Goal: Find specific page/section: Find specific page/section

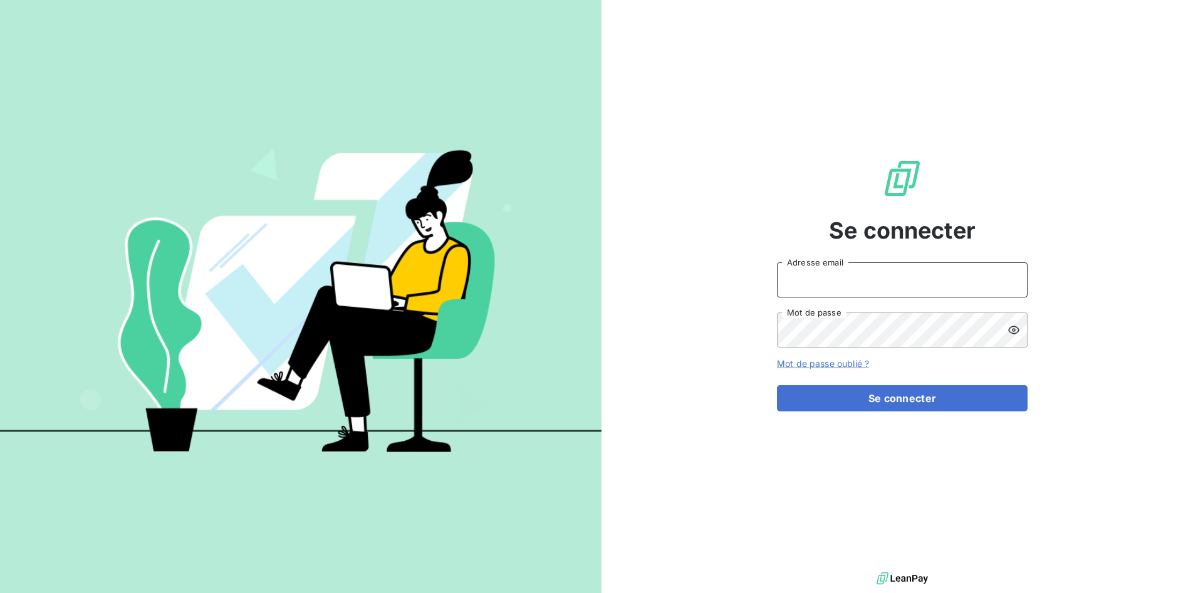
click at [811, 279] on input "Adresse email" at bounding box center [902, 280] width 251 height 35
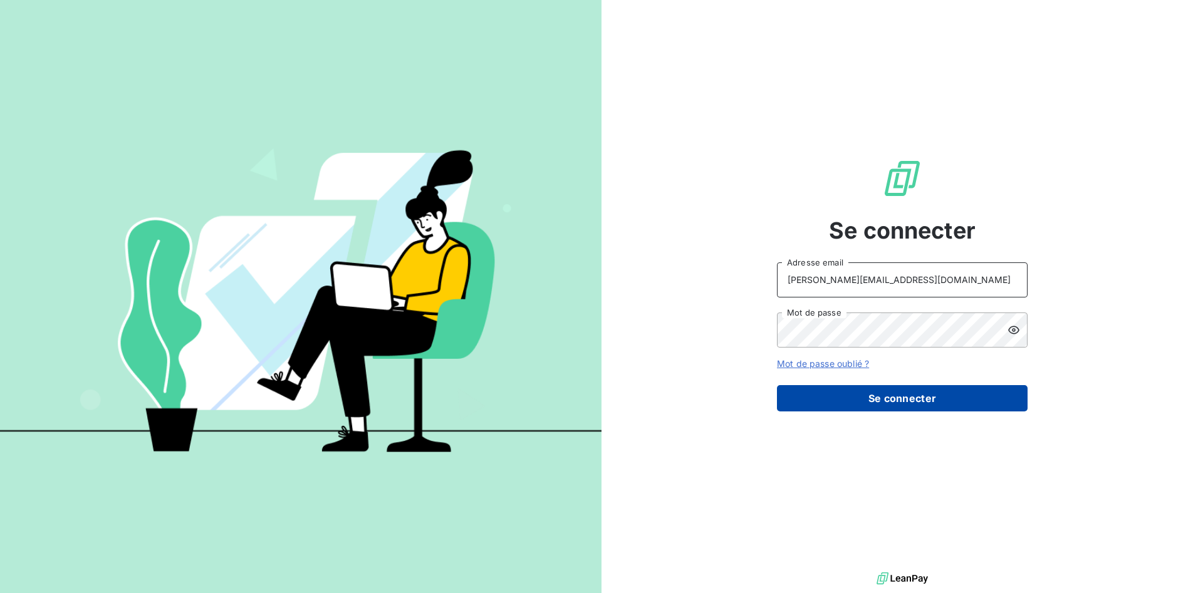
type input "[PERSON_NAME][EMAIL_ADDRESS][DOMAIN_NAME]"
click at [906, 404] on button "Se connecter" at bounding box center [902, 398] width 251 height 26
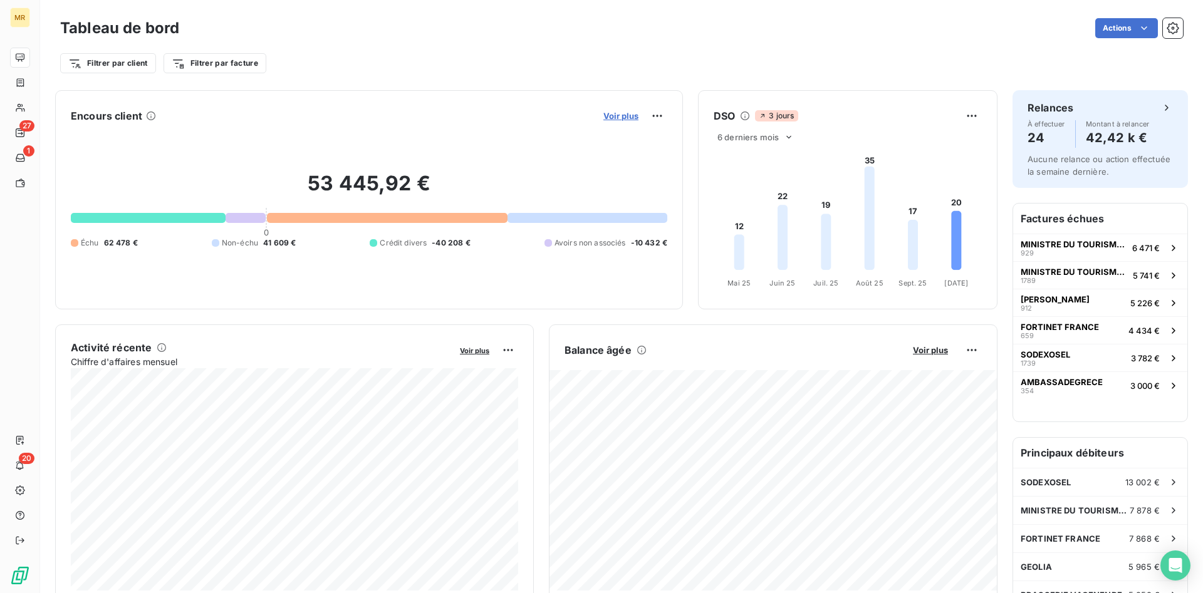
click at [617, 120] on span "Voir plus" at bounding box center [620, 116] width 35 height 10
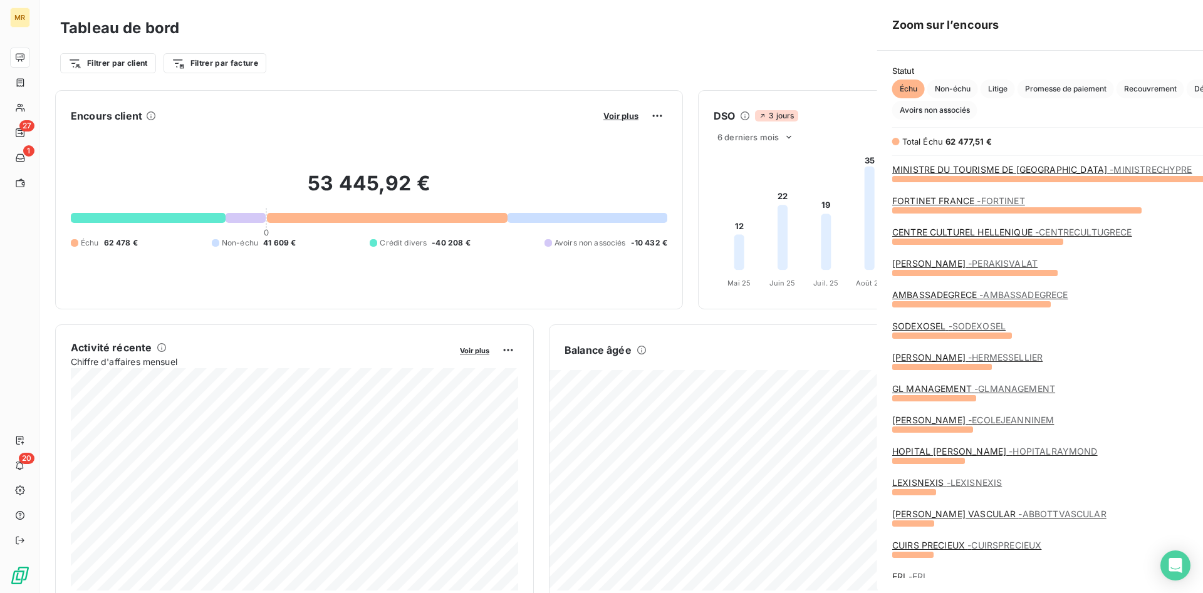
scroll to position [415, 481]
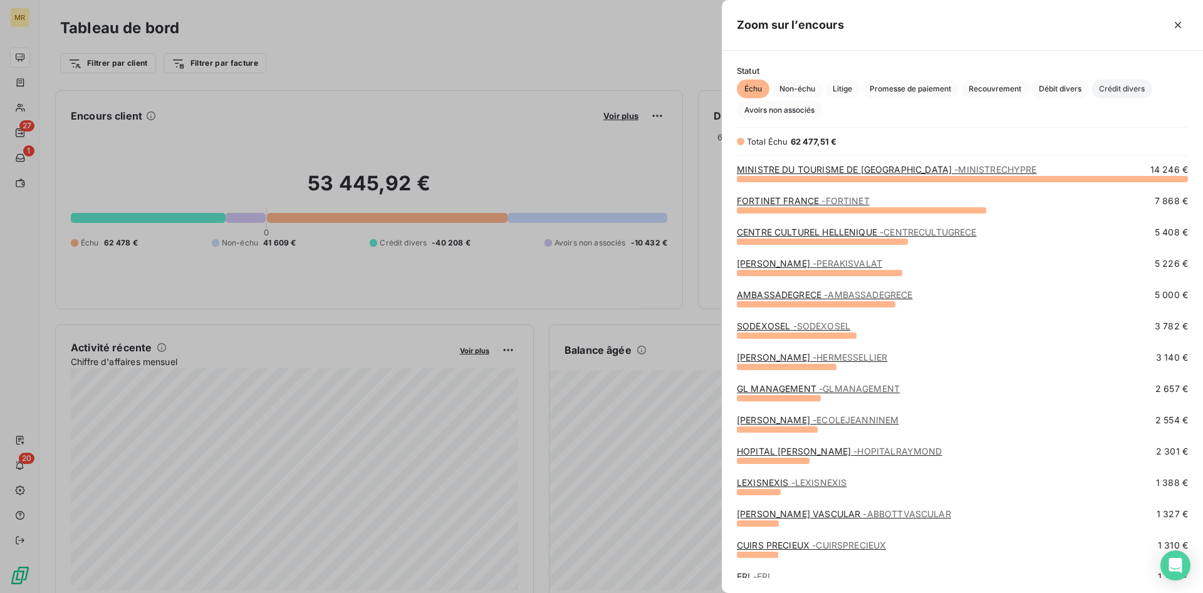
click at [1134, 89] on span "Crédit divers" at bounding box center [1121, 89] width 61 height 19
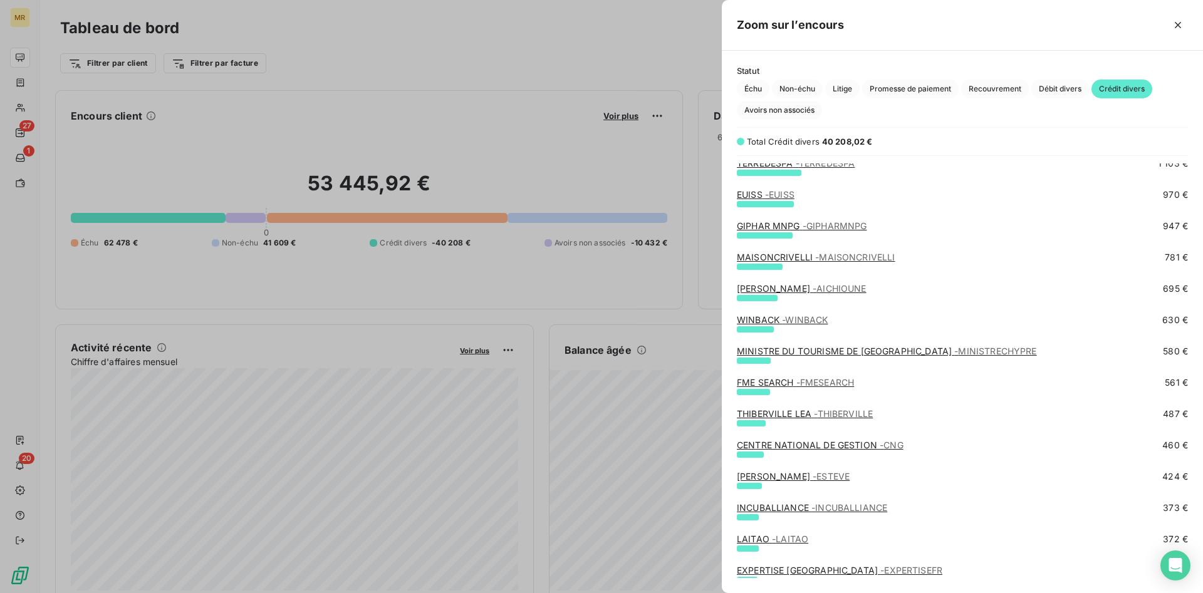
scroll to position [575, 0]
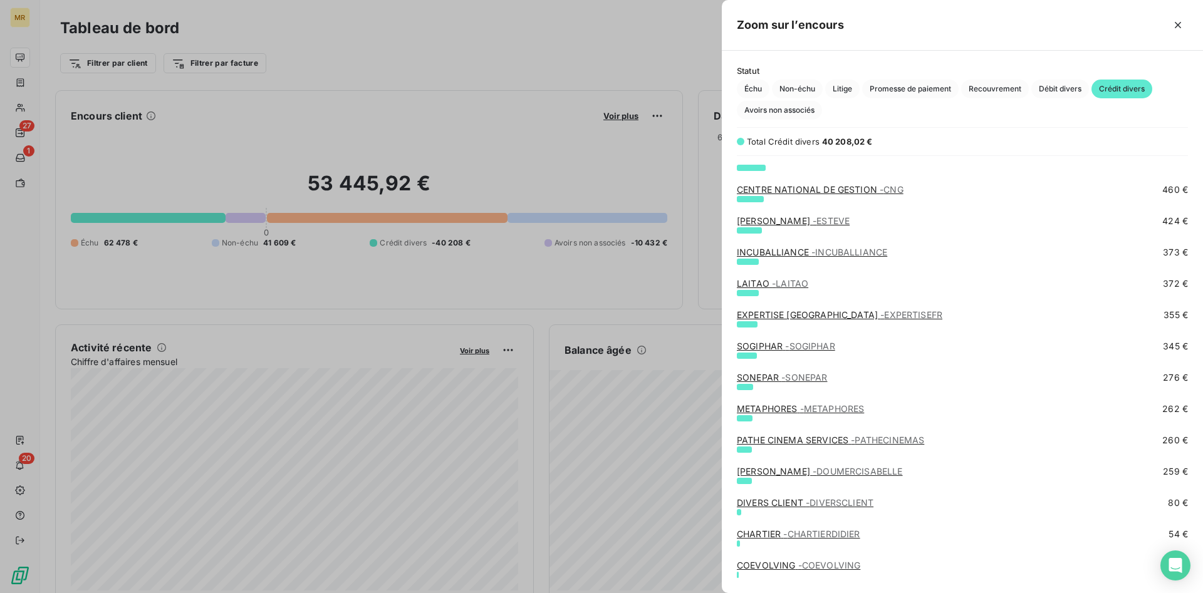
click at [612, 55] on div at bounding box center [601, 296] width 1203 height 593
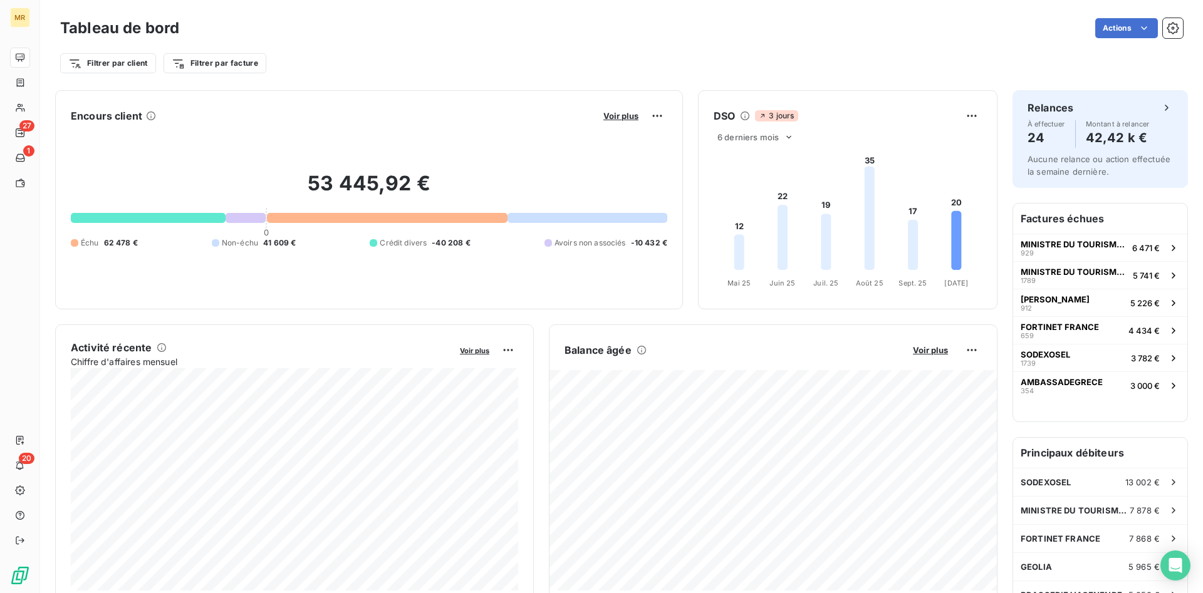
click at [945, 33] on div "Actions" at bounding box center [688, 28] width 989 height 20
click at [622, 117] on span "Voir plus" at bounding box center [620, 116] width 35 height 10
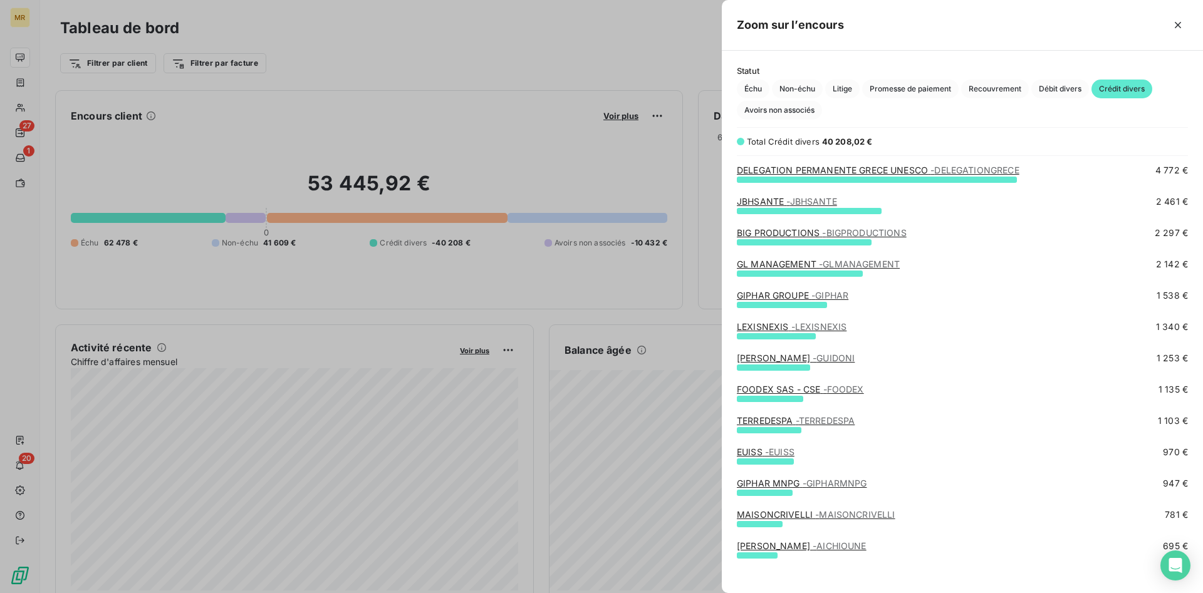
scroll to position [0, 0]
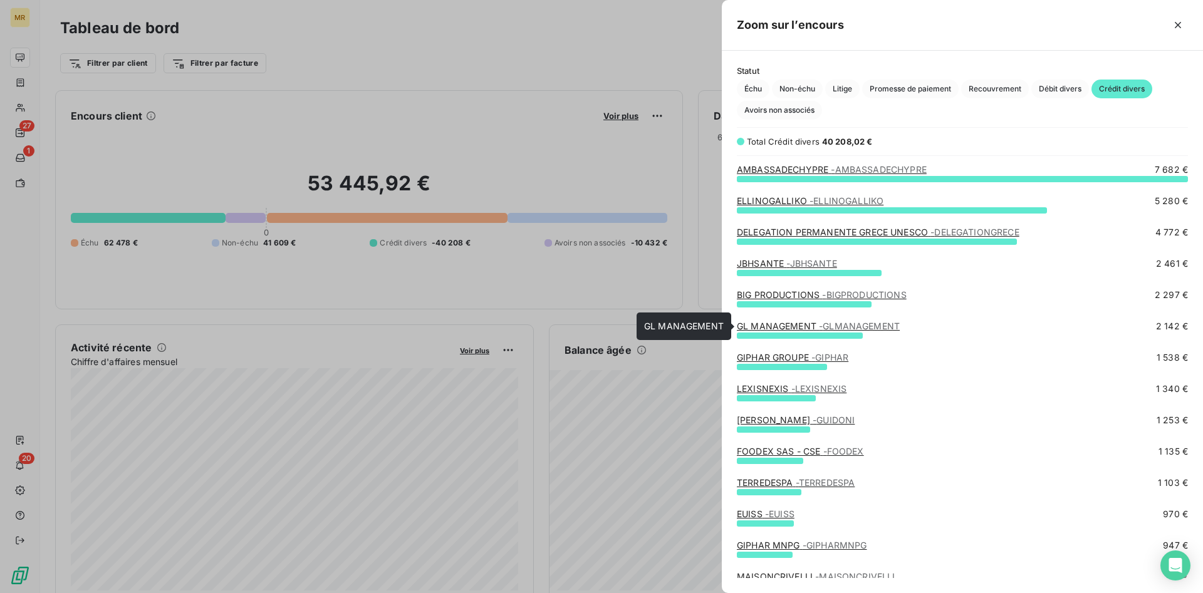
click at [811, 326] on link "GL MANAGEMENT - GLMANAGEMENT" at bounding box center [818, 326] width 163 height 11
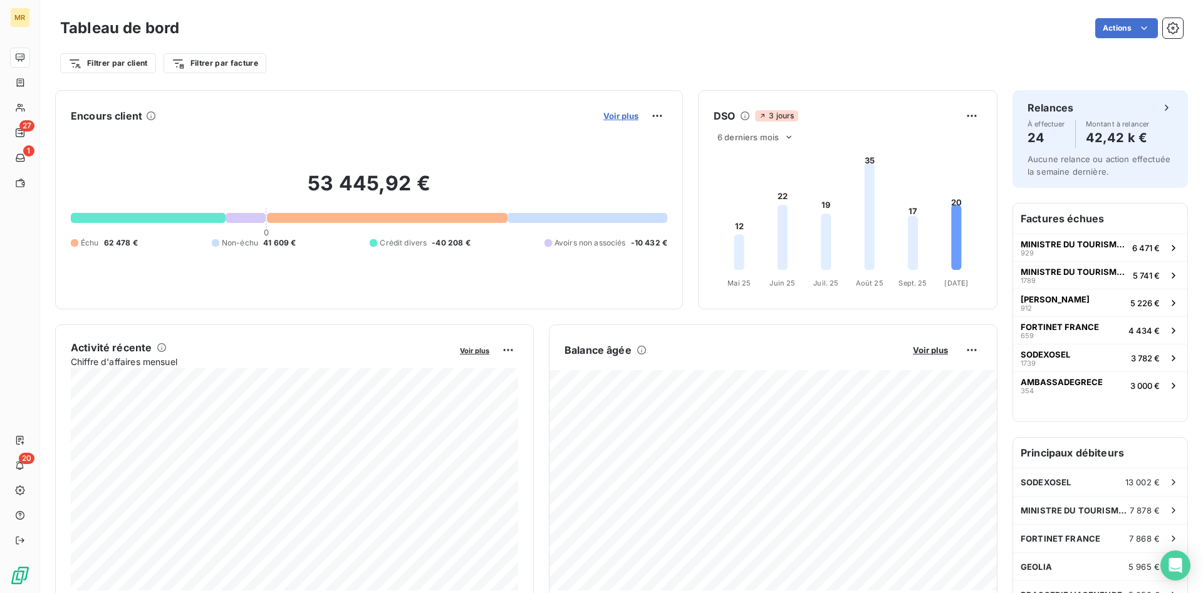
click at [626, 115] on span "Voir plus" at bounding box center [620, 116] width 35 height 10
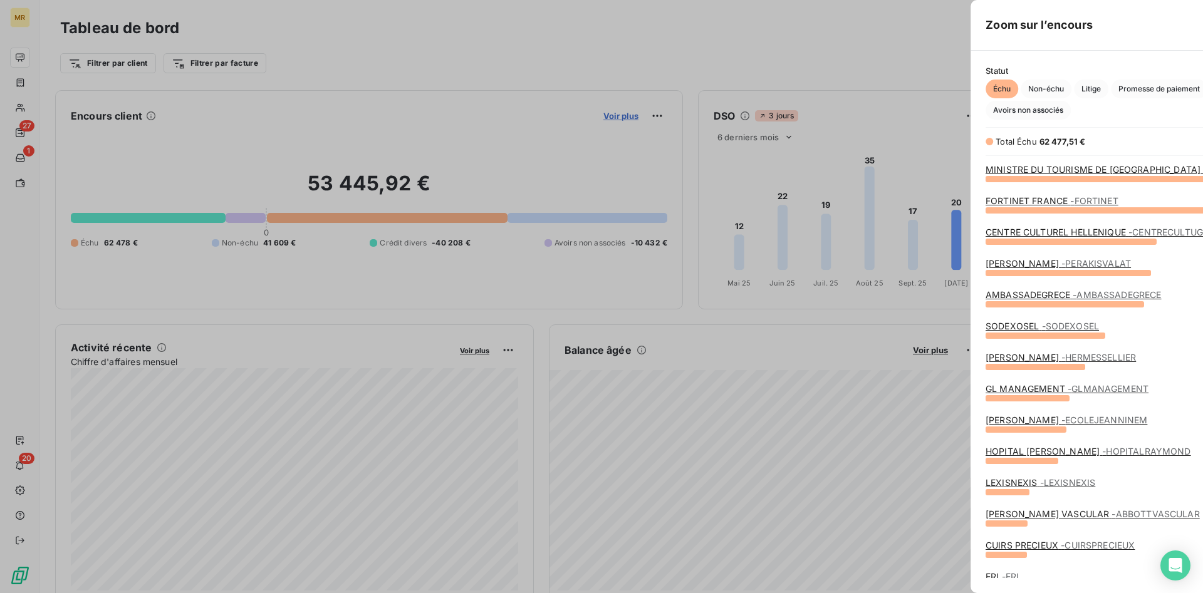
scroll to position [593, 481]
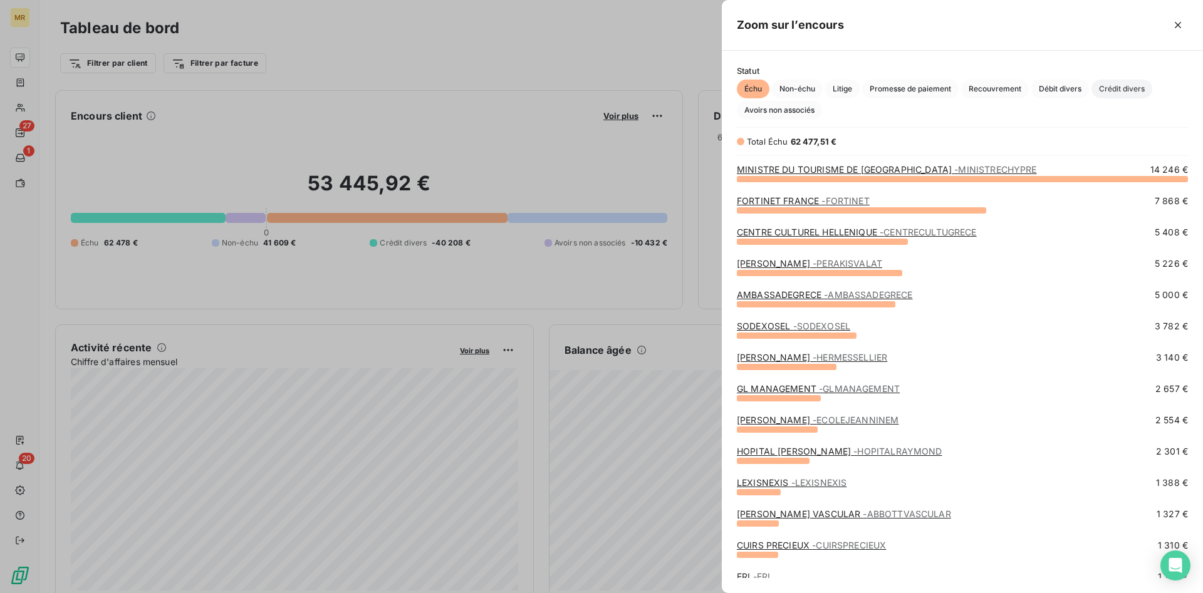
click at [1133, 93] on span "Crédit divers" at bounding box center [1121, 89] width 61 height 19
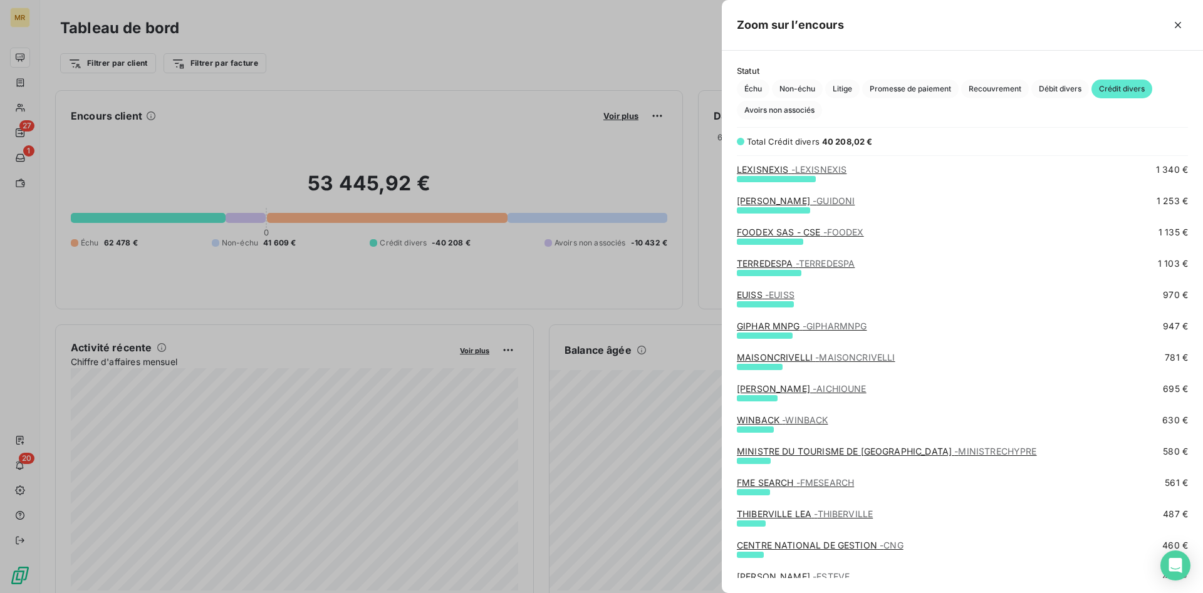
scroll to position [192, 0]
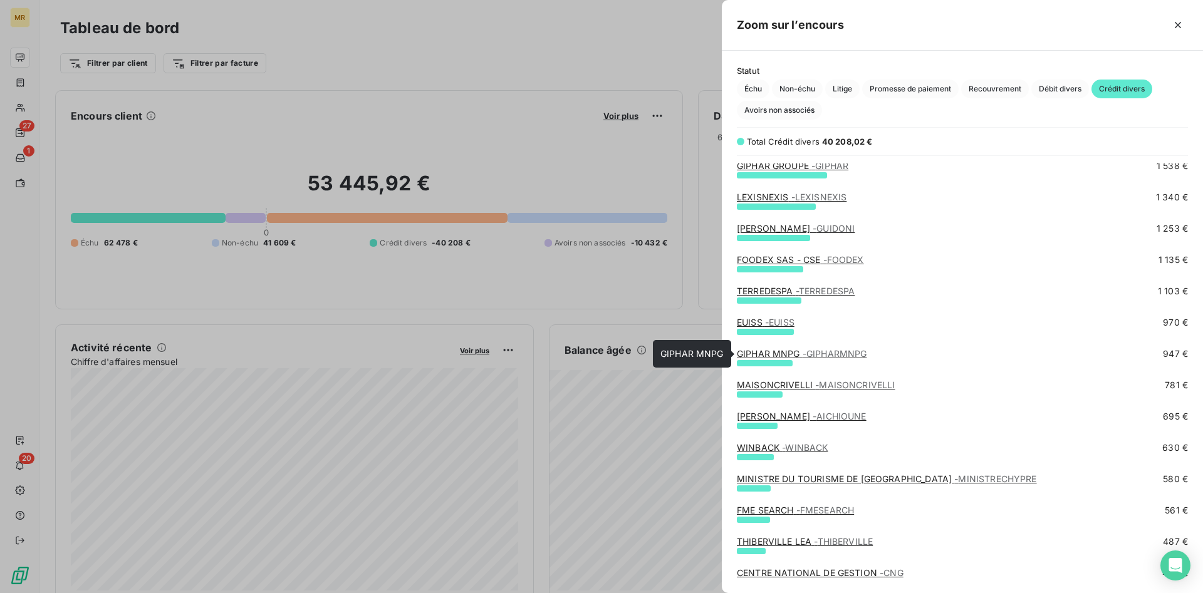
click at [840, 353] on span "- GIPHARMNPG" at bounding box center [835, 353] width 65 height 11
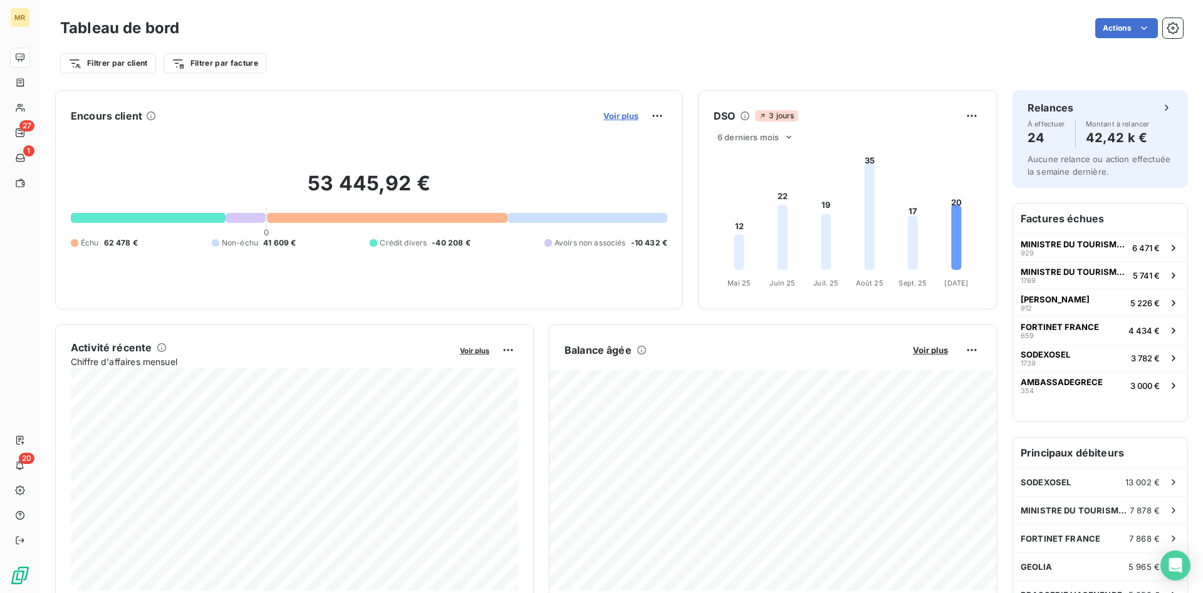
click at [615, 112] on span "Voir plus" at bounding box center [620, 116] width 35 height 10
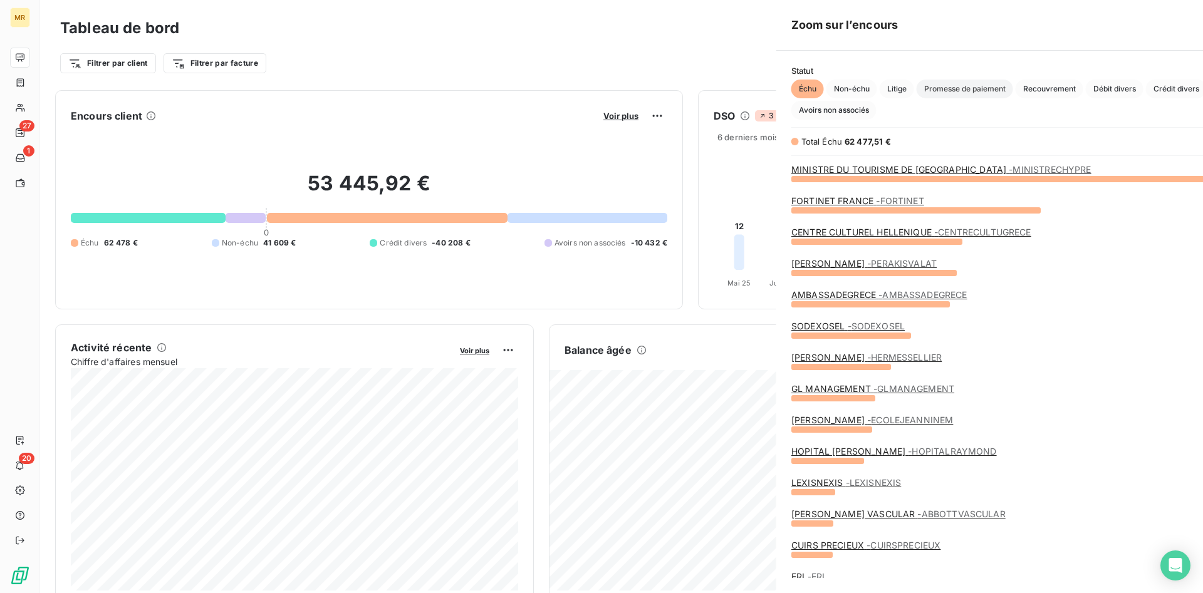
scroll to position [593, 481]
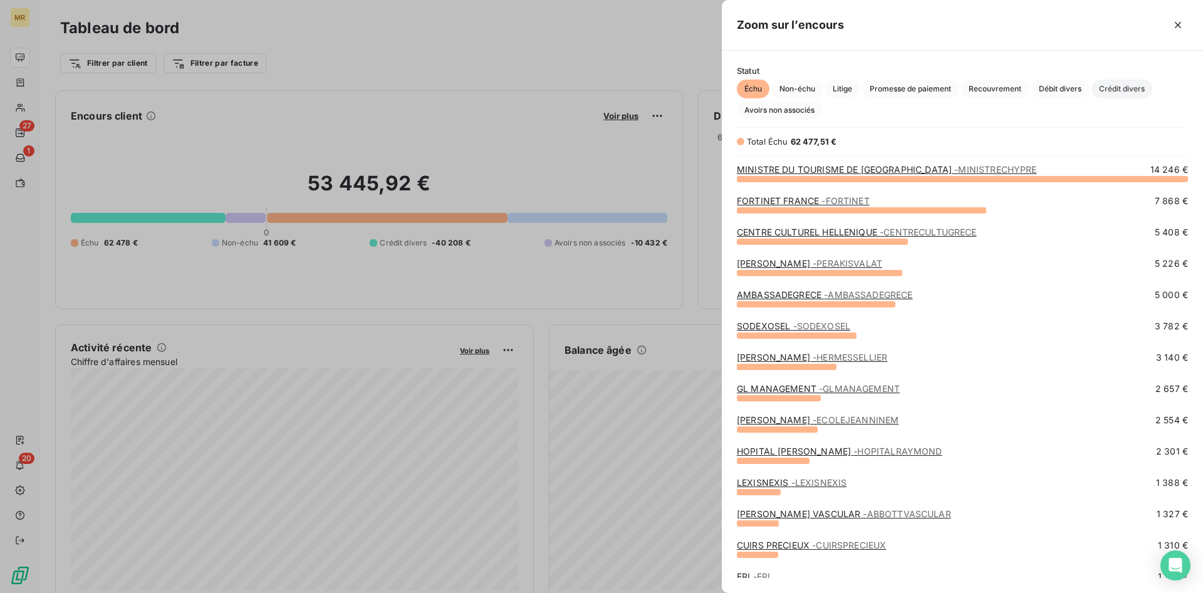
click at [1122, 90] on span "Crédit divers" at bounding box center [1121, 89] width 61 height 19
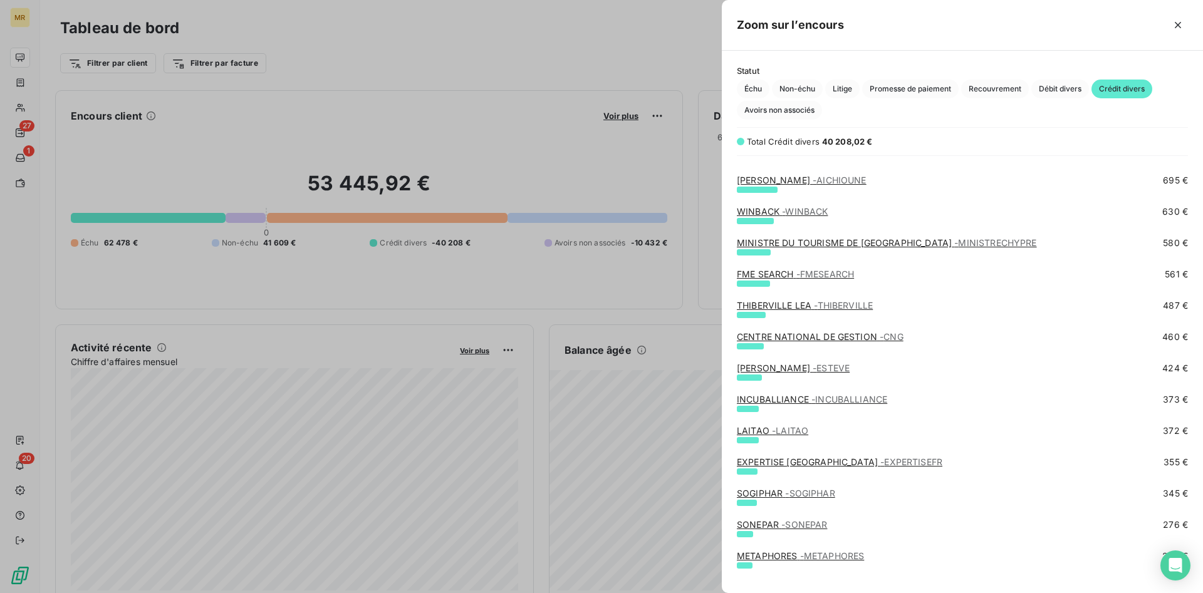
scroll to position [447, 0]
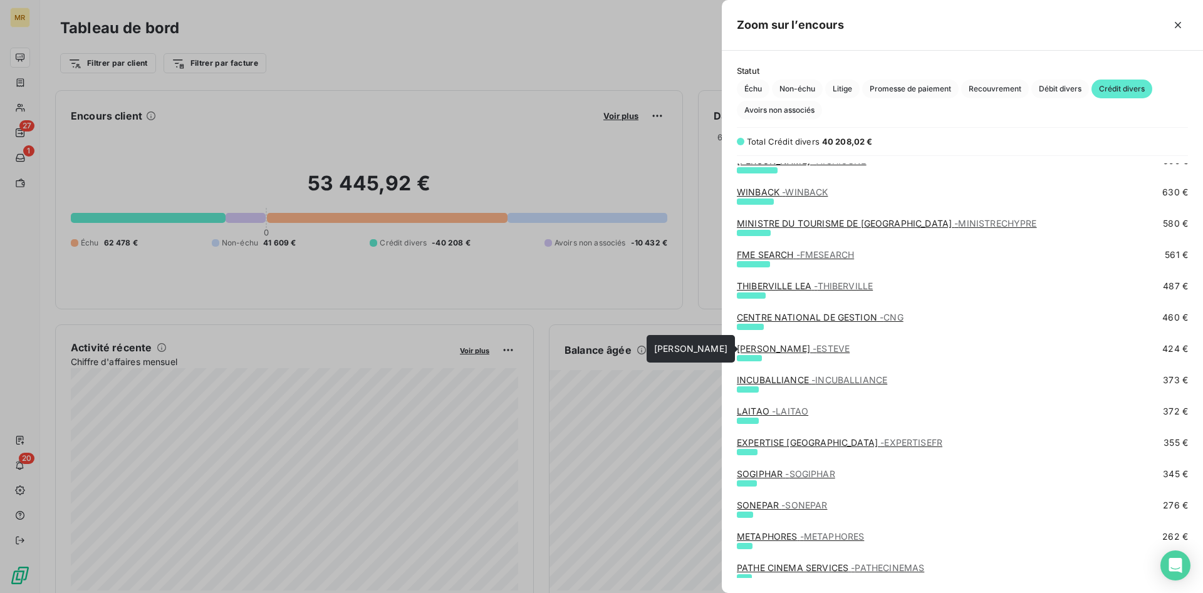
click at [794, 350] on link "[PERSON_NAME]" at bounding box center [793, 348] width 113 height 11
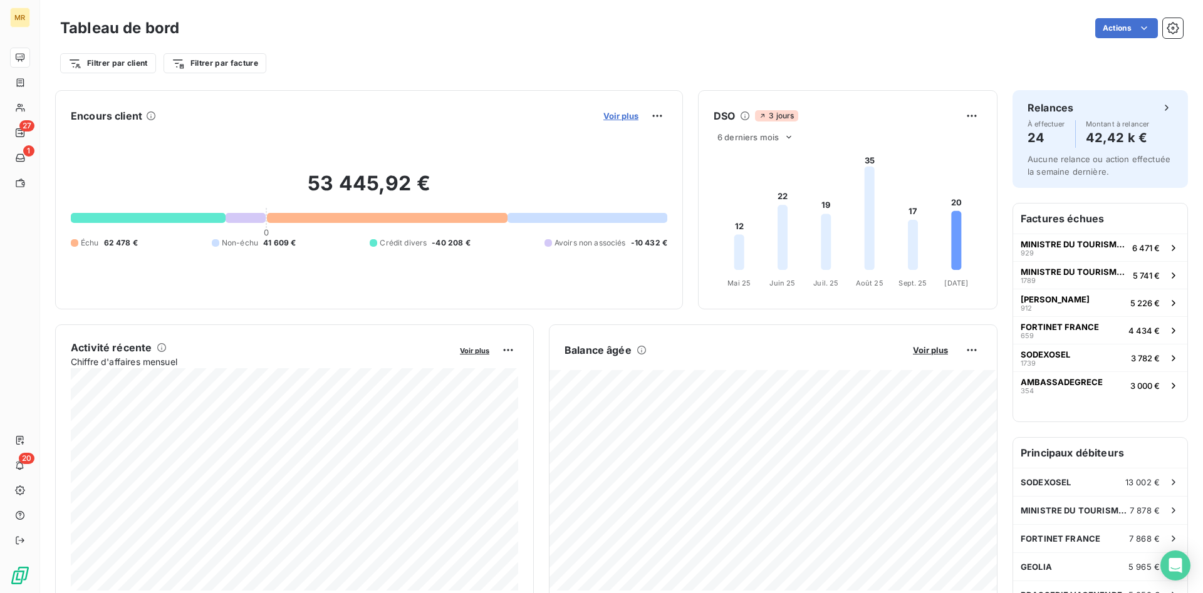
click at [622, 113] on span "Voir plus" at bounding box center [620, 116] width 35 height 10
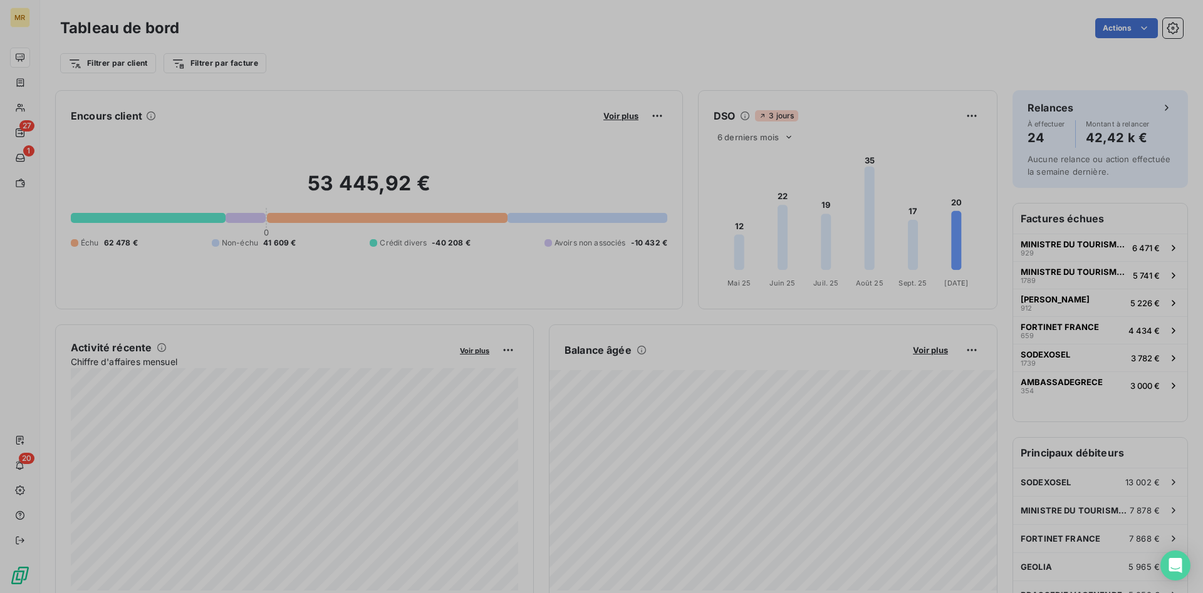
scroll to position [593, 481]
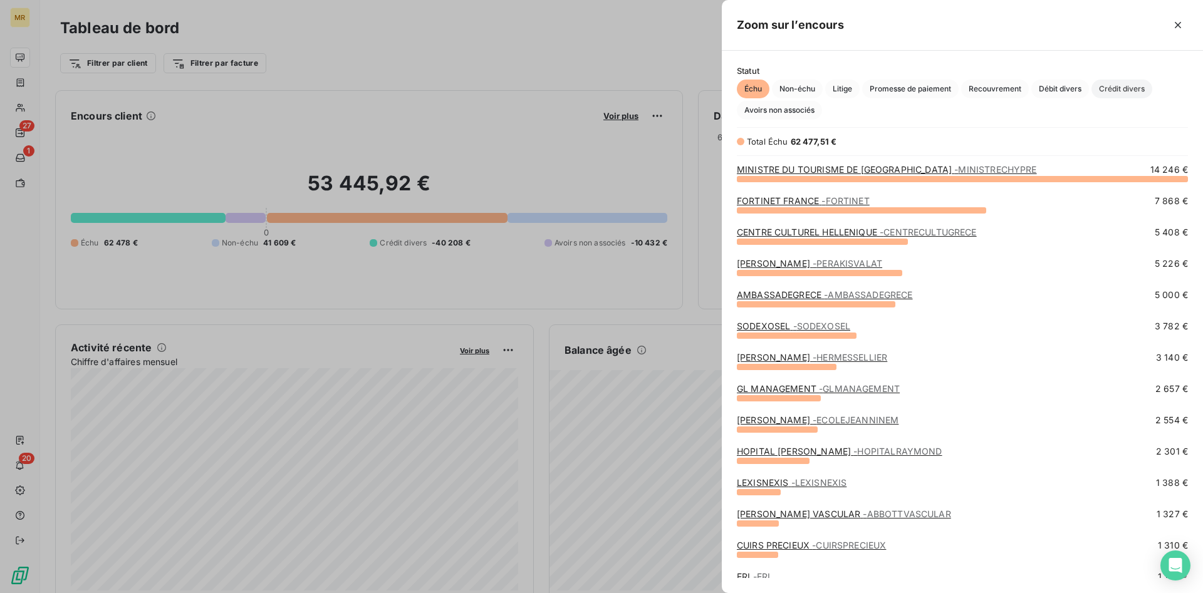
click at [1130, 89] on span "Crédit divers" at bounding box center [1121, 89] width 61 height 19
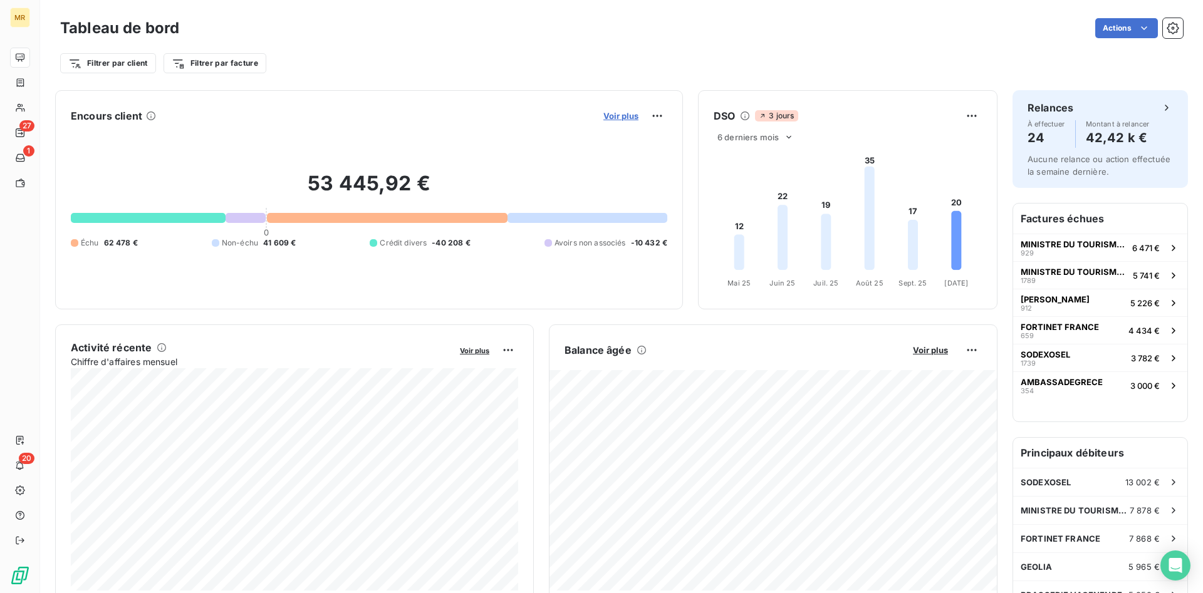
click at [613, 117] on span "Voir plus" at bounding box center [620, 116] width 35 height 10
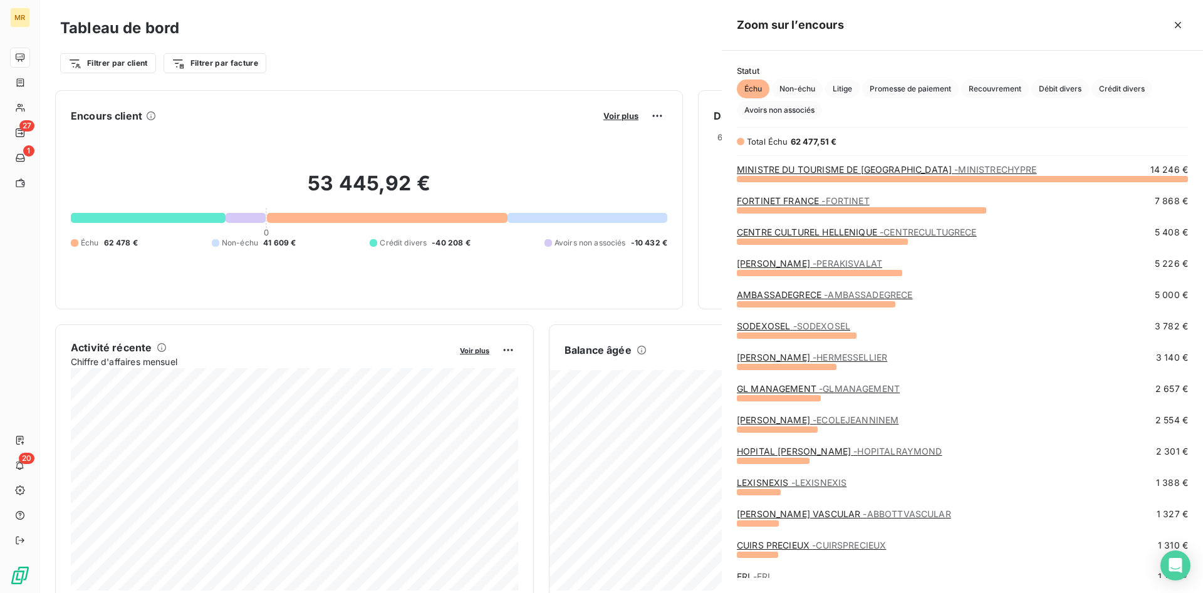
scroll to position [415, 481]
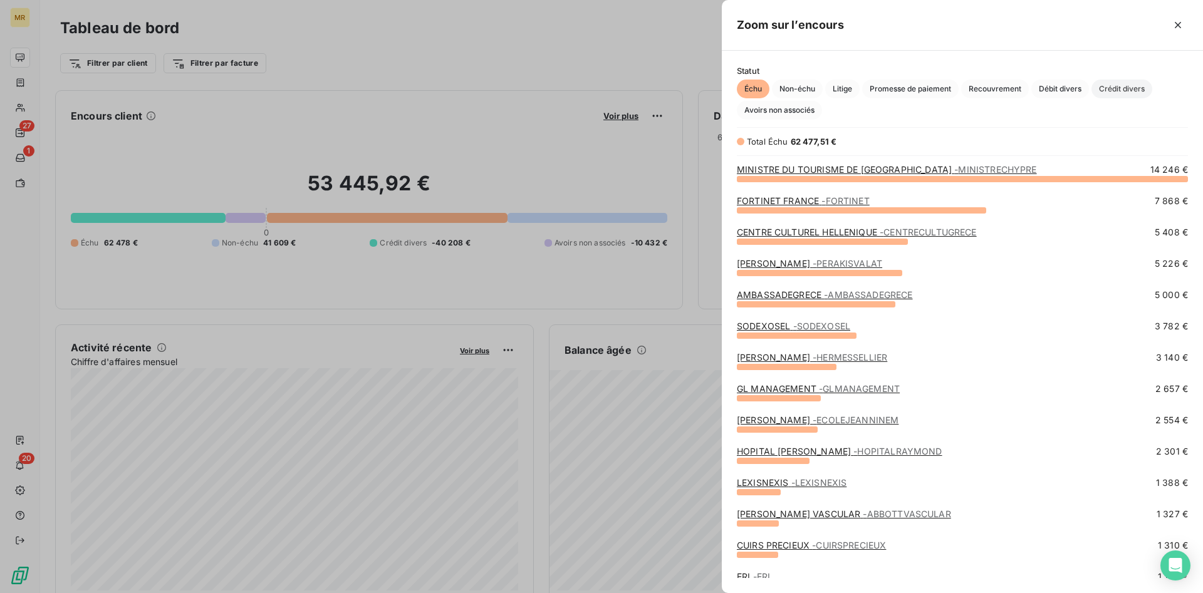
click at [1123, 86] on span "Crédit divers" at bounding box center [1121, 89] width 61 height 19
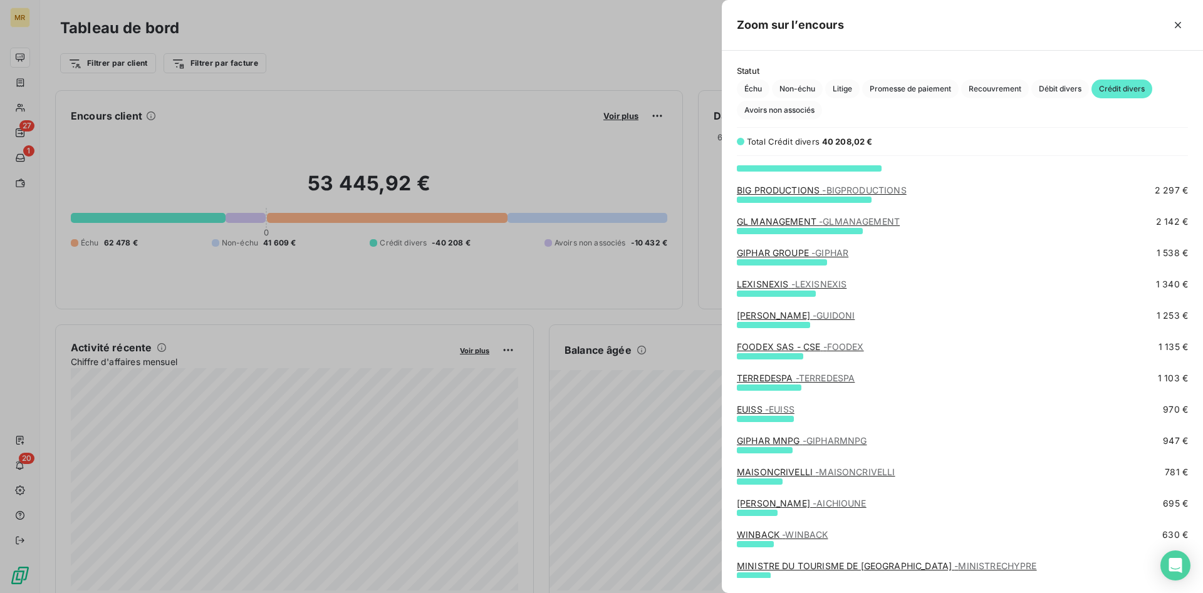
scroll to position [128, 0]
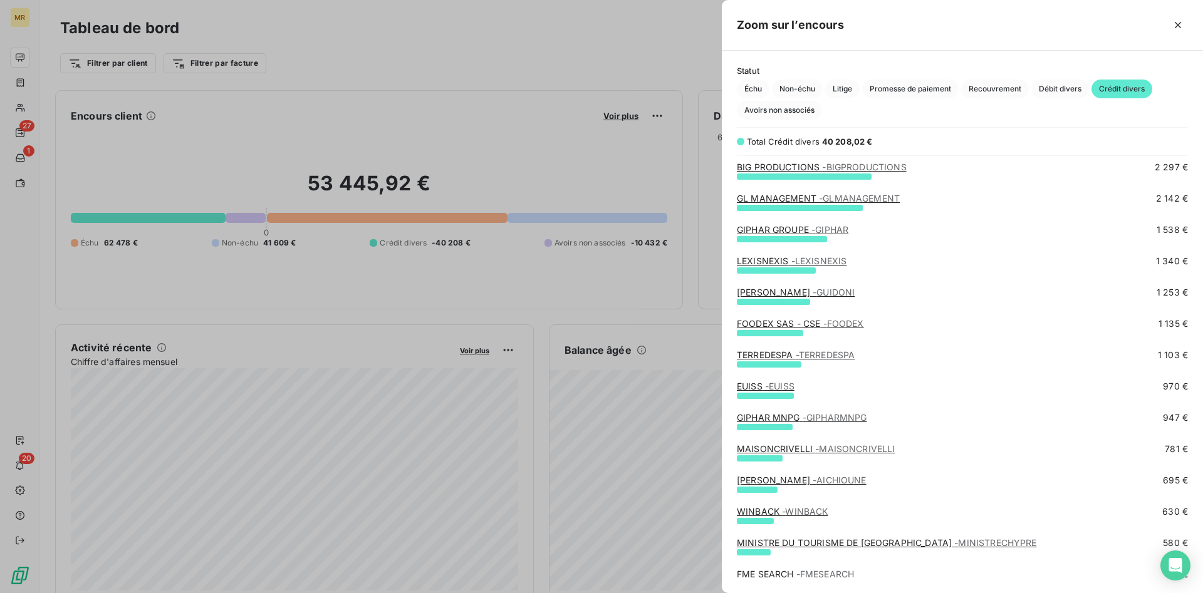
click at [776, 383] on span "- EUISS" at bounding box center [779, 386] width 29 height 11
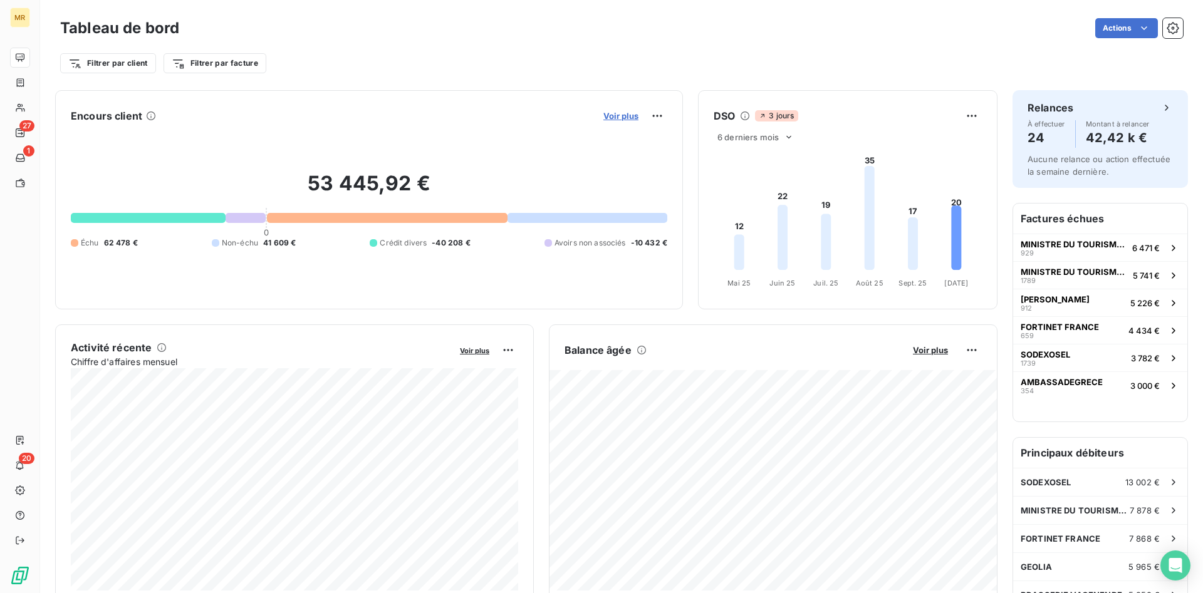
click at [631, 114] on span "Voir plus" at bounding box center [620, 116] width 35 height 10
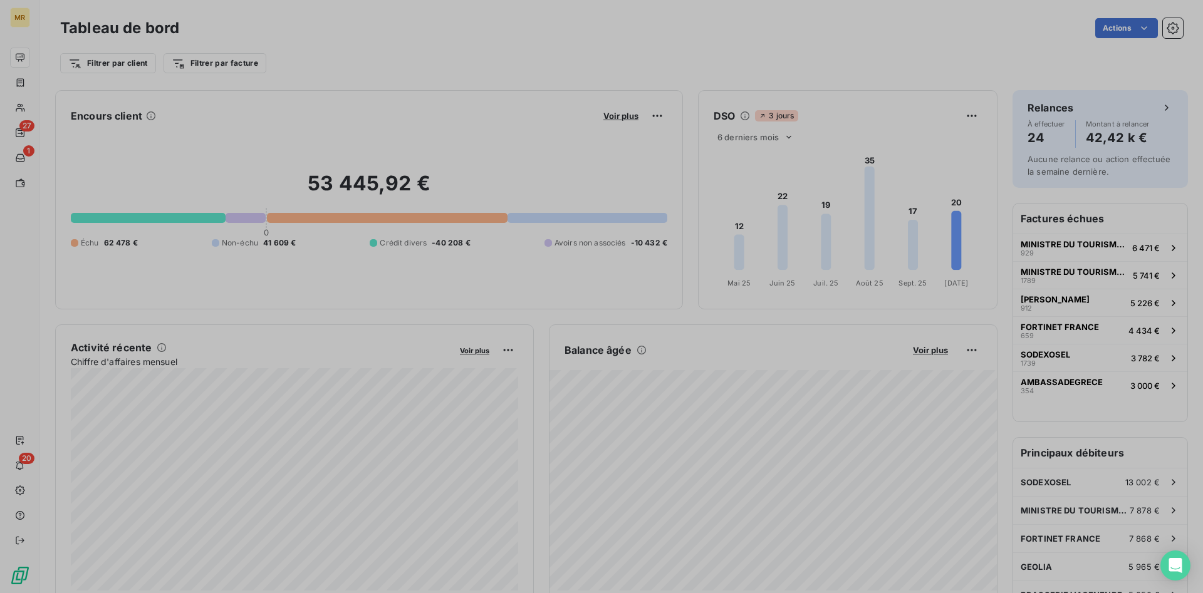
scroll to position [1, 1]
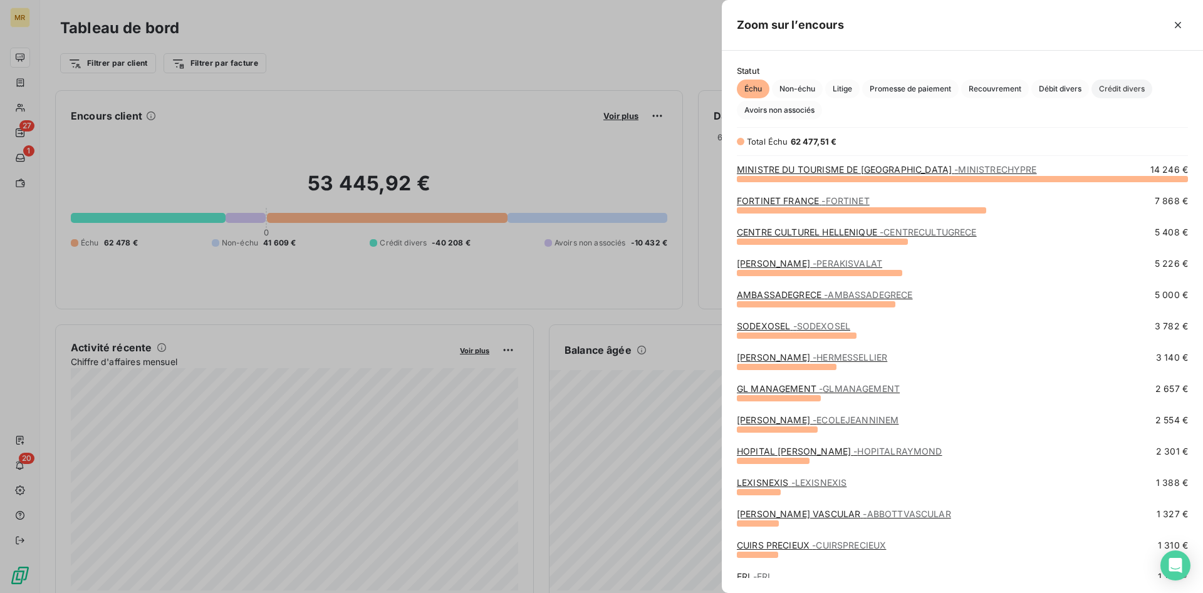
drag, startPoint x: 1128, startPoint y: 85, endPoint x: 1094, endPoint y: 106, distance: 40.5
click at [1128, 84] on span "Crédit divers" at bounding box center [1121, 89] width 61 height 19
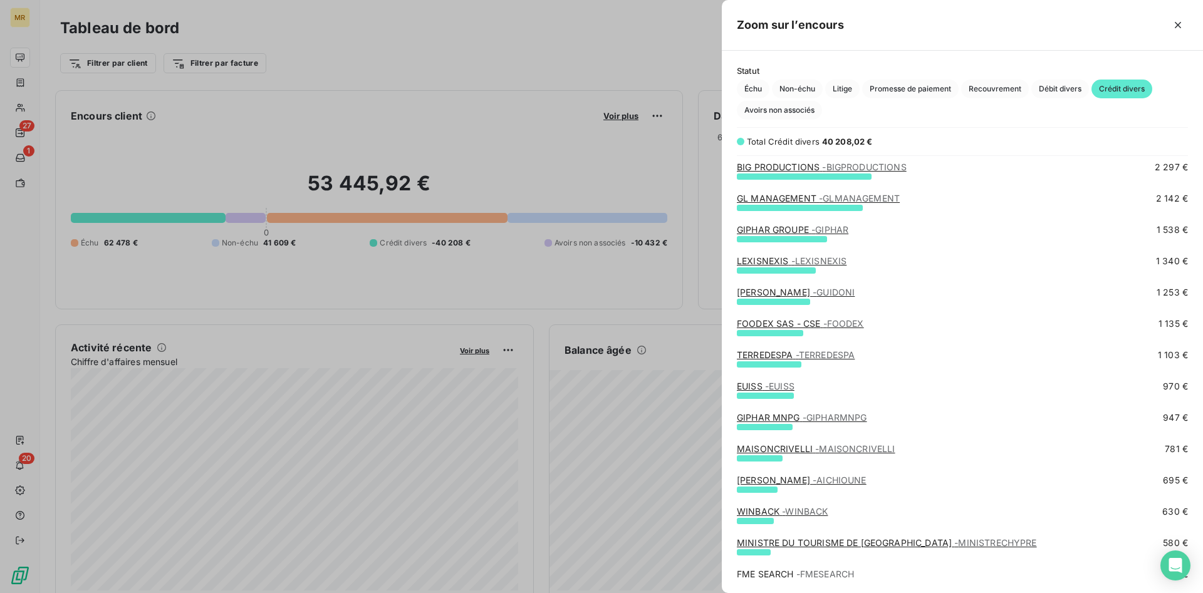
scroll to position [320, 0]
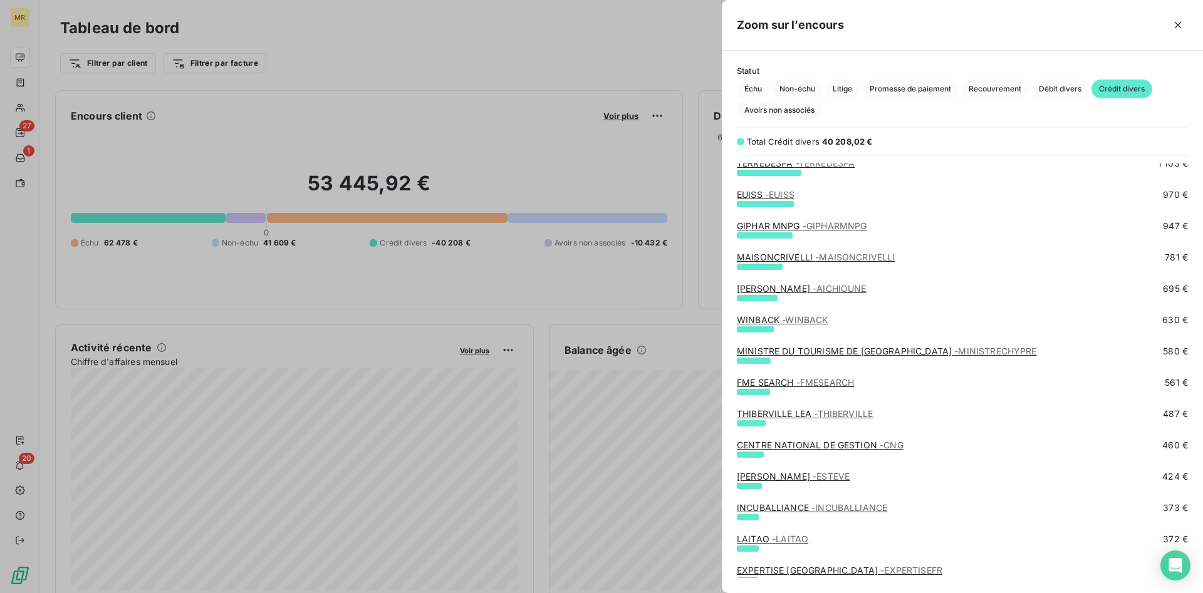
click at [803, 446] on link "CENTRE NATIONAL DE GESTION - CNG" at bounding box center [820, 445] width 167 height 11
